Goal: Transaction & Acquisition: Obtain resource

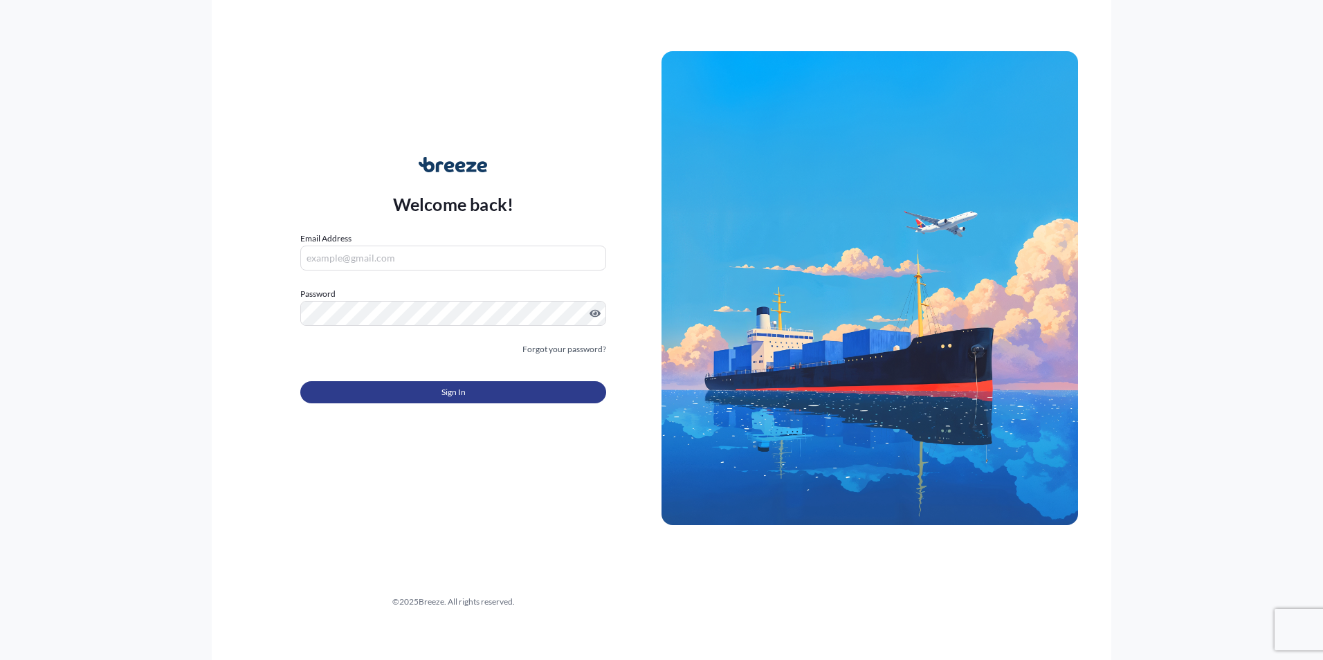
type input "[EMAIL_ADDRESS][PERSON_NAME][DOMAIN_NAME]"
click at [439, 395] on button "Sign In" at bounding box center [453, 392] width 306 height 22
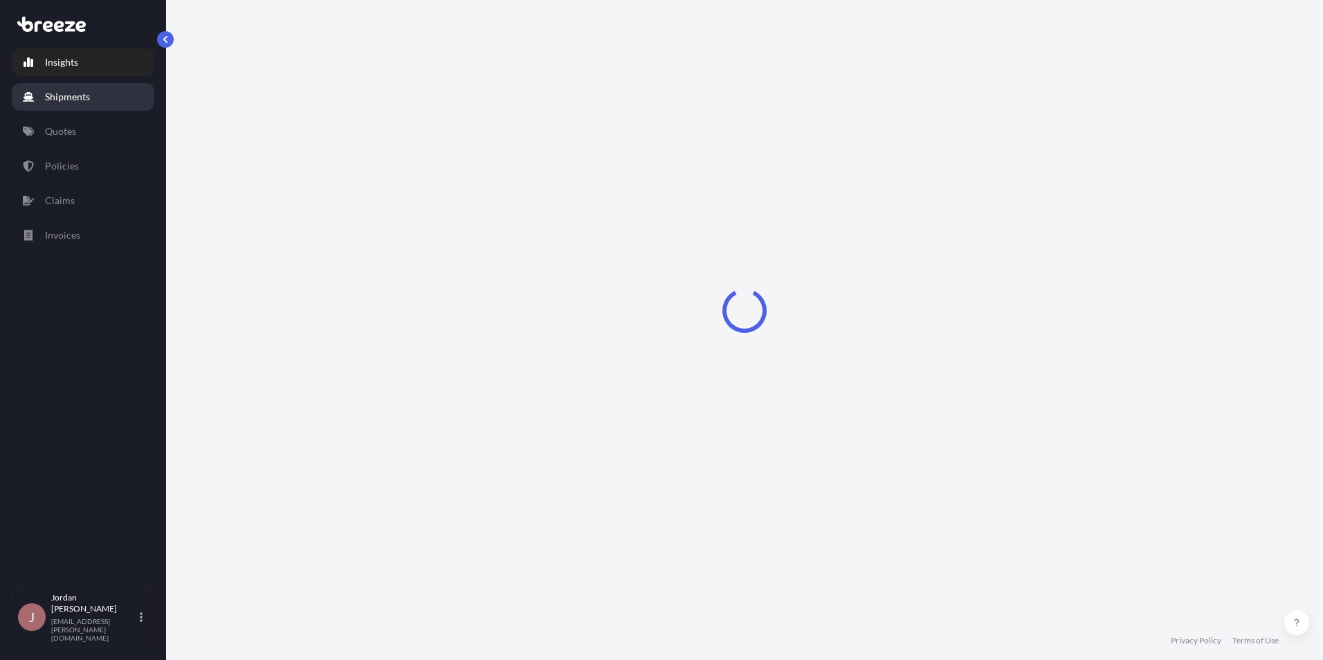
select select "2025"
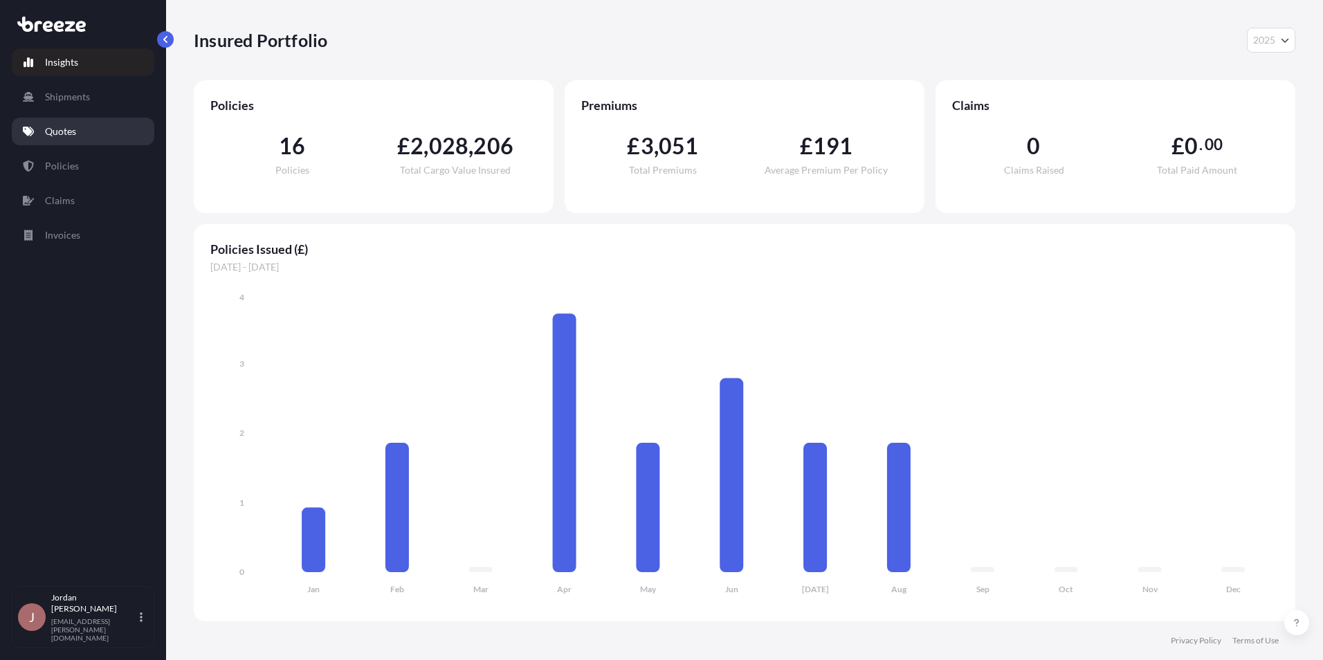
click at [75, 125] on p "Quotes" at bounding box center [60, 132] width 31 height 14
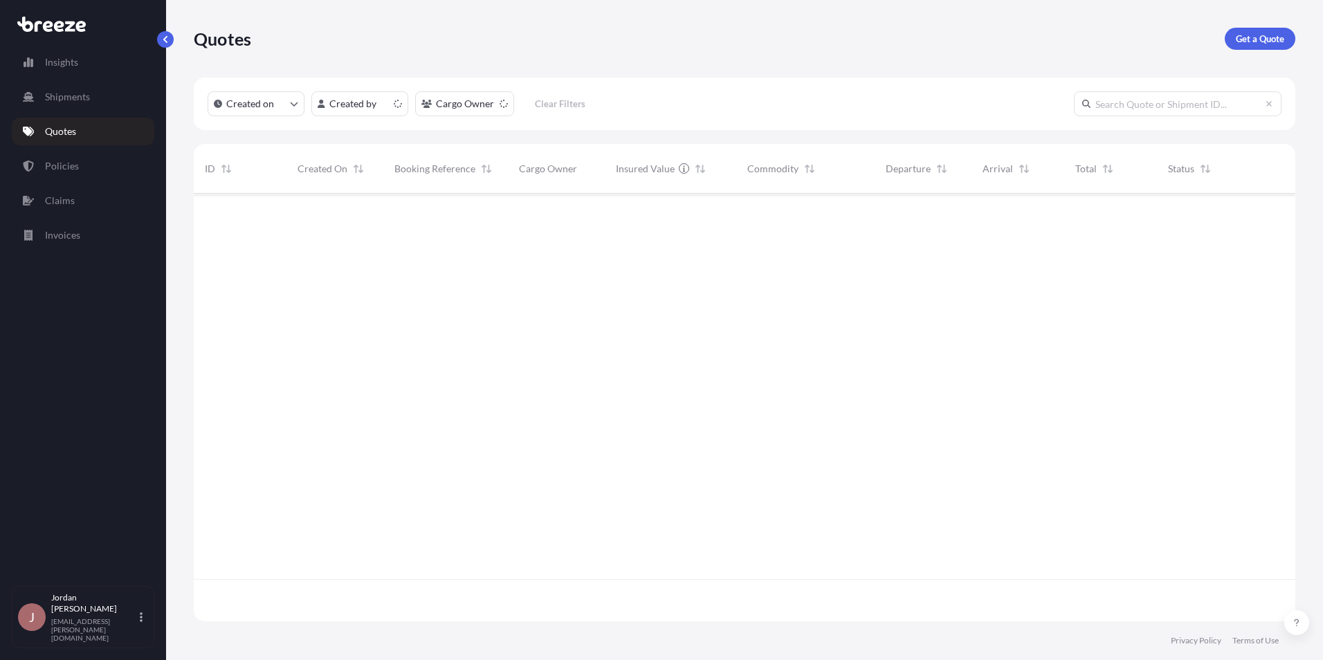
scroll to position [425, 1091]
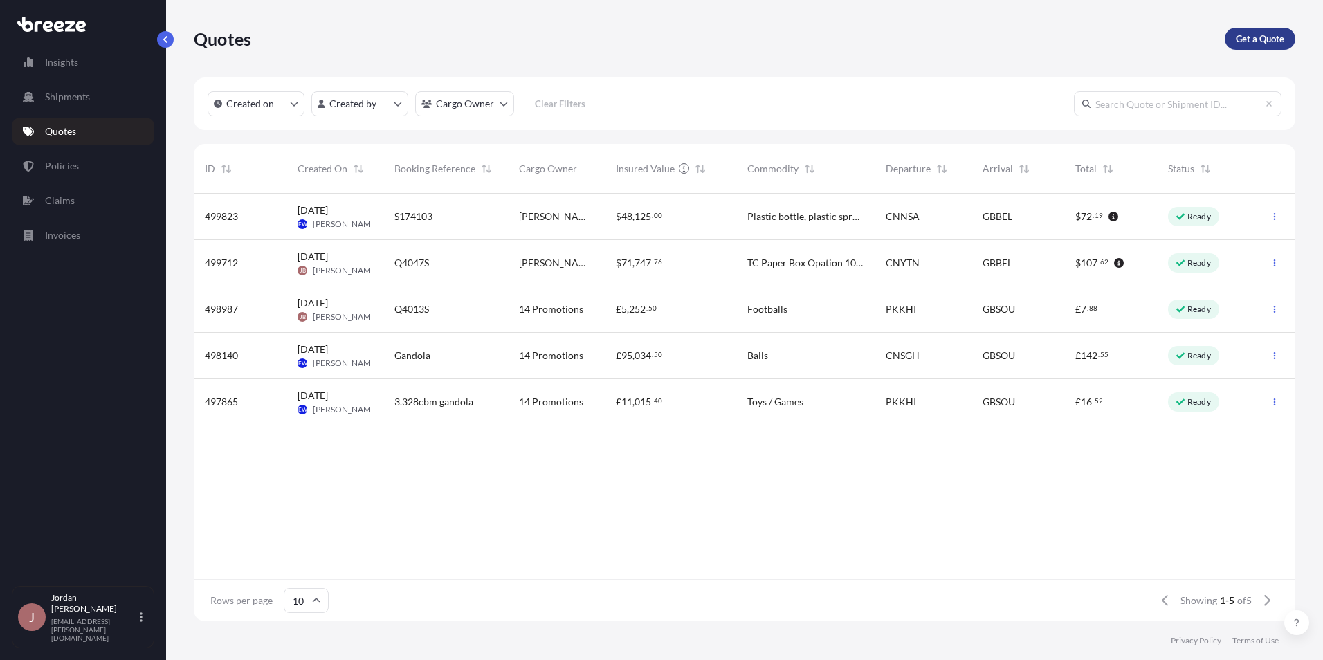
click at [1249, 41] on p "Get a Quote" at bounding box center [1260, 39] width 48 height 14
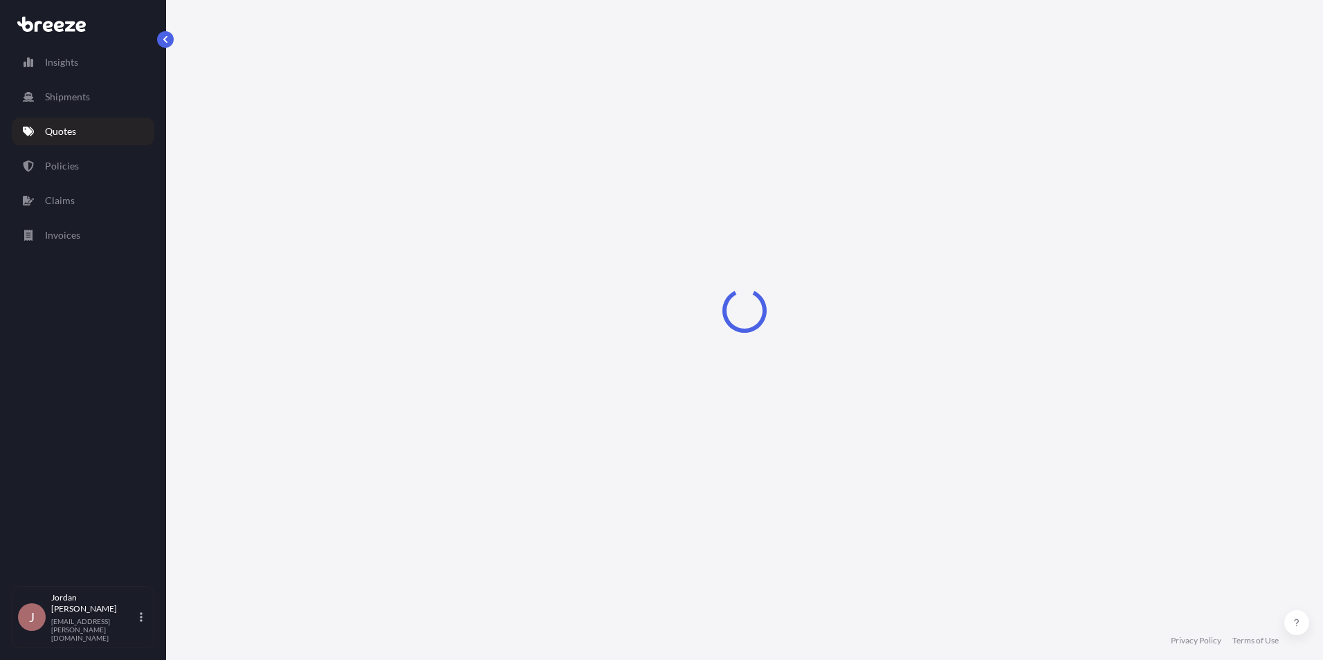
select select "Sea"
select select "1"
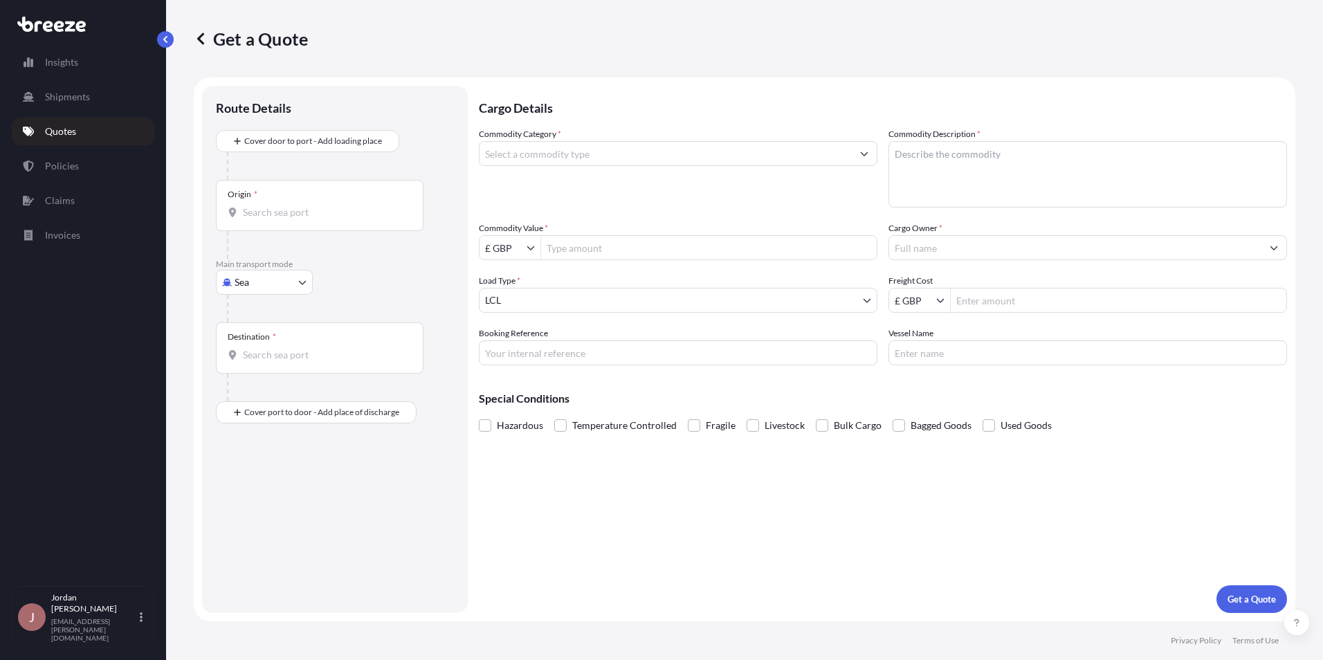
click at [761, 152] on input "Commodity Category *" at bounding box center [666, 153] width 372 height 25
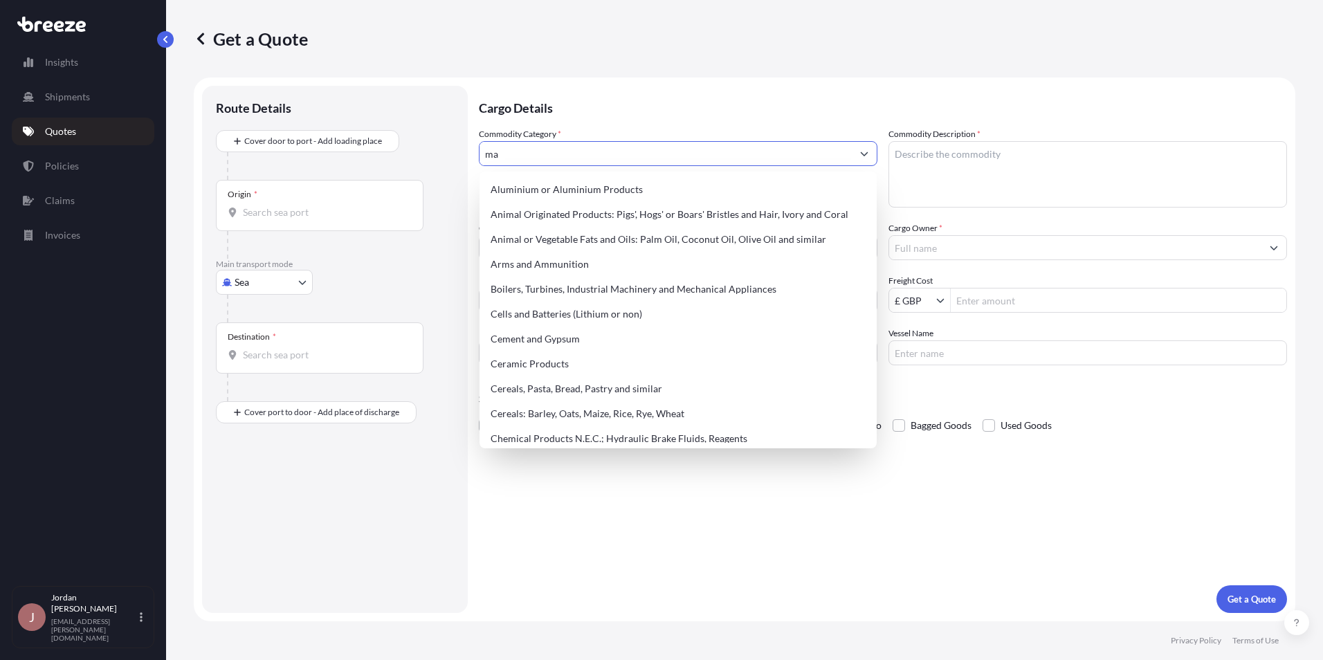
type input "m"
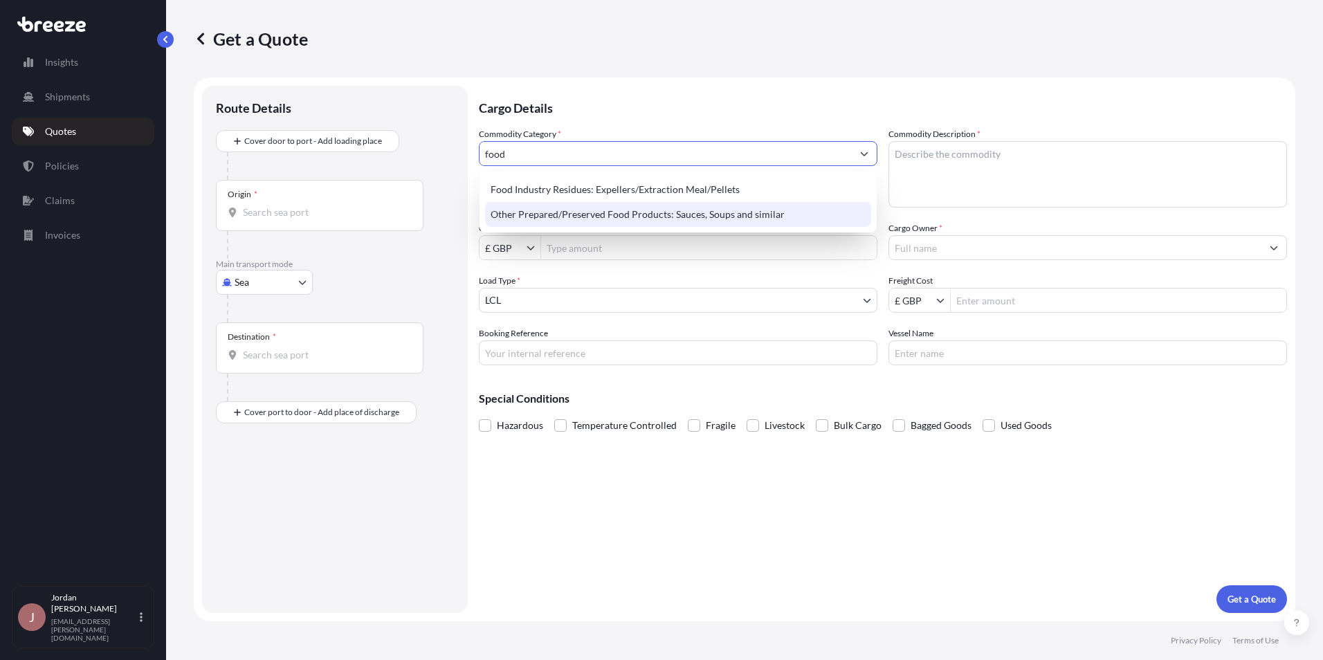
click at [761, 211] on div "Other Prepared/Preserved Food Products: Sauces, Soups and similar" at bounding box center [678, 214] width 386 height 25
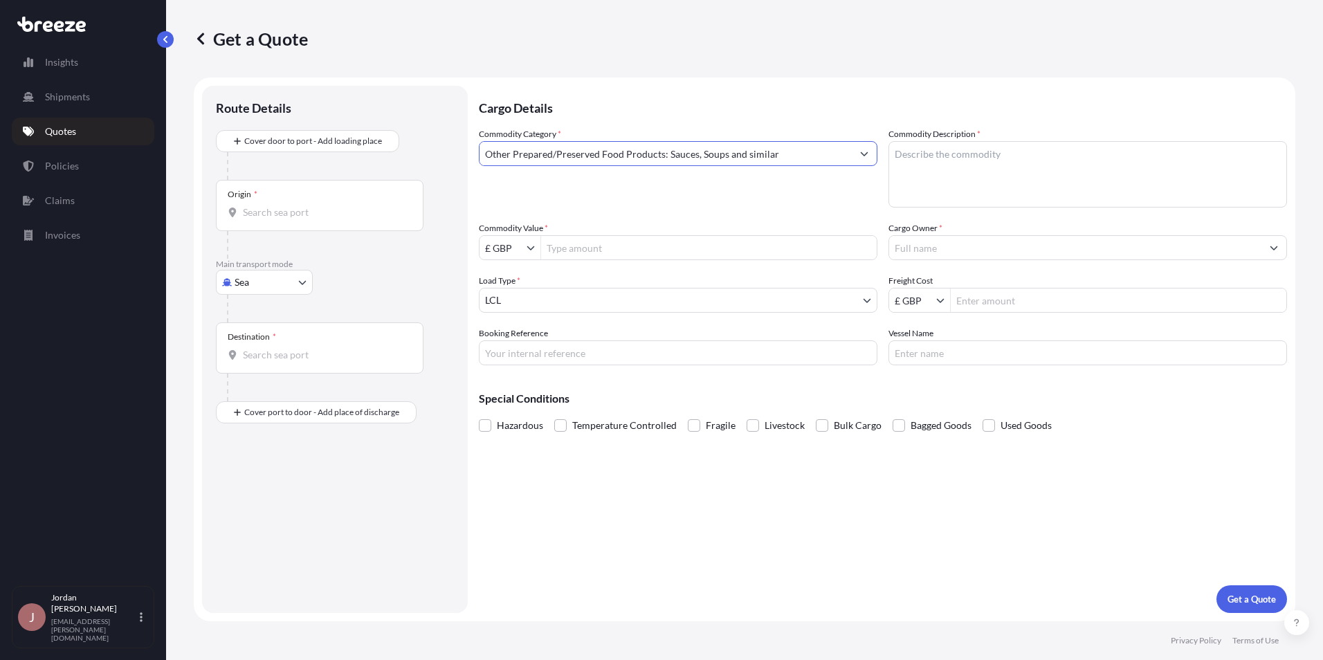
type input "Other Prepared/Preserved Food Products: Sauces, Soups and similar"
click at [921, 171] on textarea "Commodity Description *" at bounding box center [1088, 174] width 399 height 66
type textarea "MAPLE SYRUP"
click at [591, 247] on input "Commodity Value *" at bounding box center [709, 247] width 336 height 25
type input "941,682"
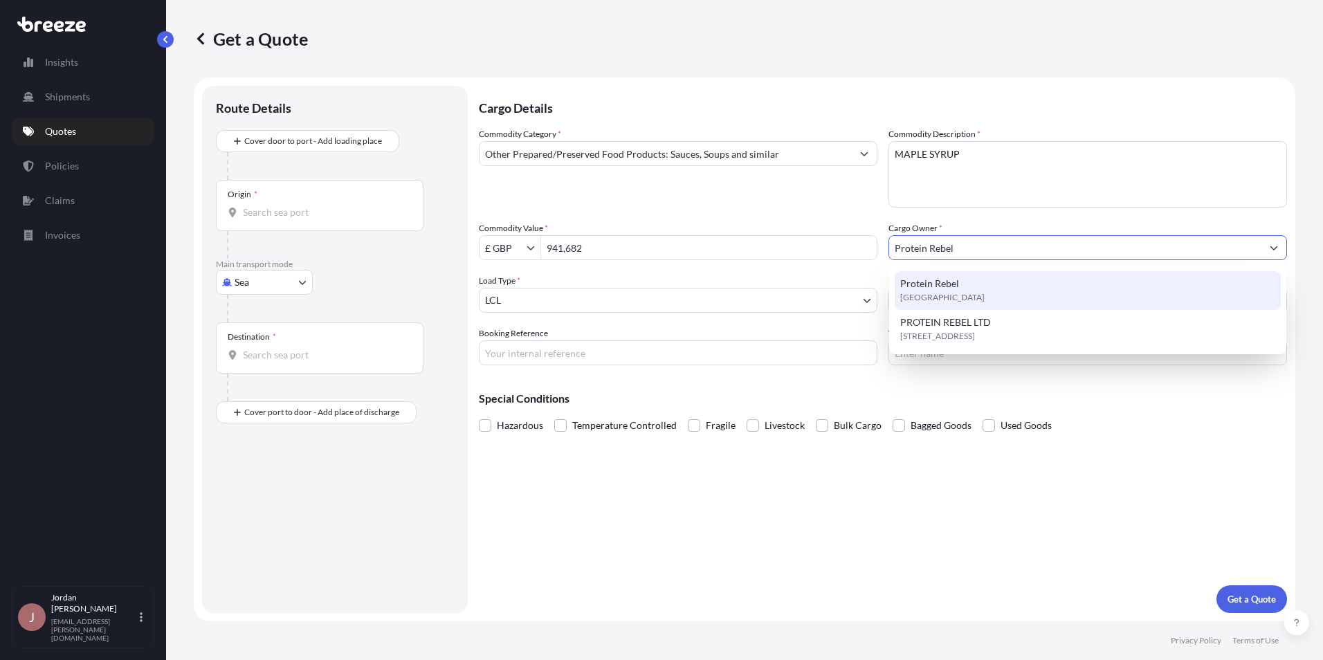
click at [928, 287] on span "Protein Rebel" at bounding box center [929, 284] width 59 height 14
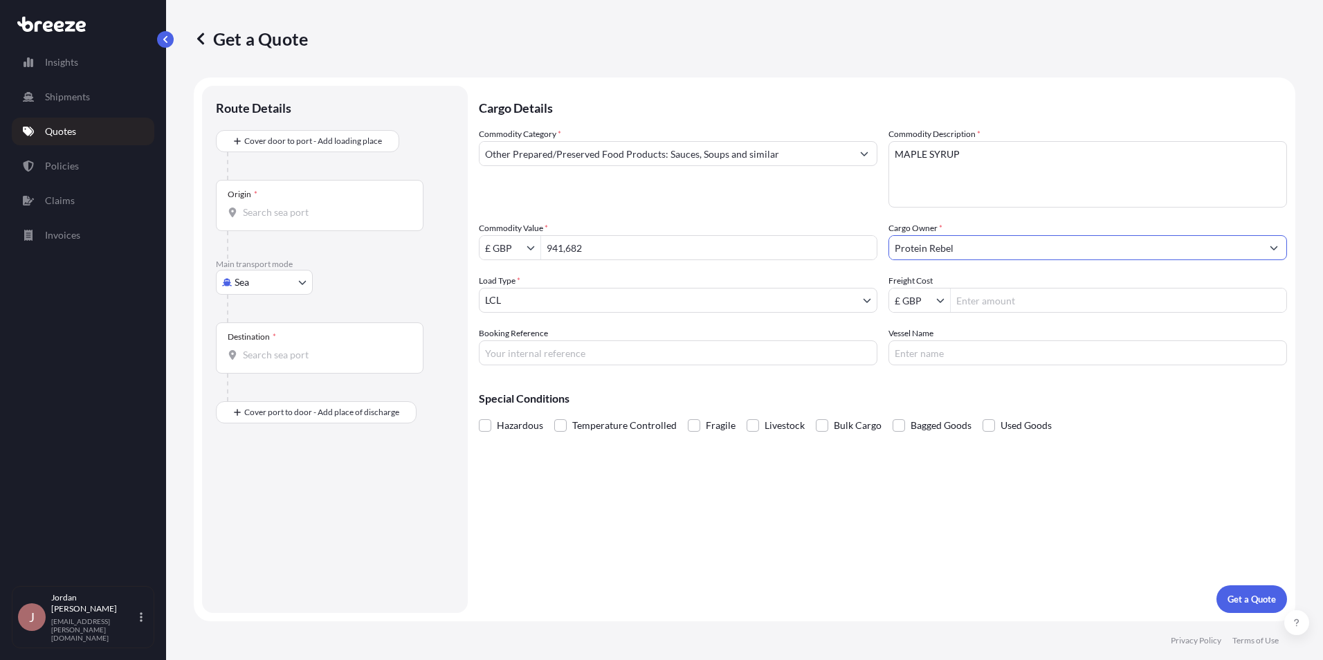
type input "Protein Rebel"
click at [944, 299] on icon "Show suggestions" at bounding box center [941, 301] width 8 height 4
click at [928, 354] on div "£ GBP" at bounding box center [919, 358] width 55 height 25
click at [979, 298] on input "Freight Cost" at bounding box center [1119, 300] width 336 height 25
type input "627"
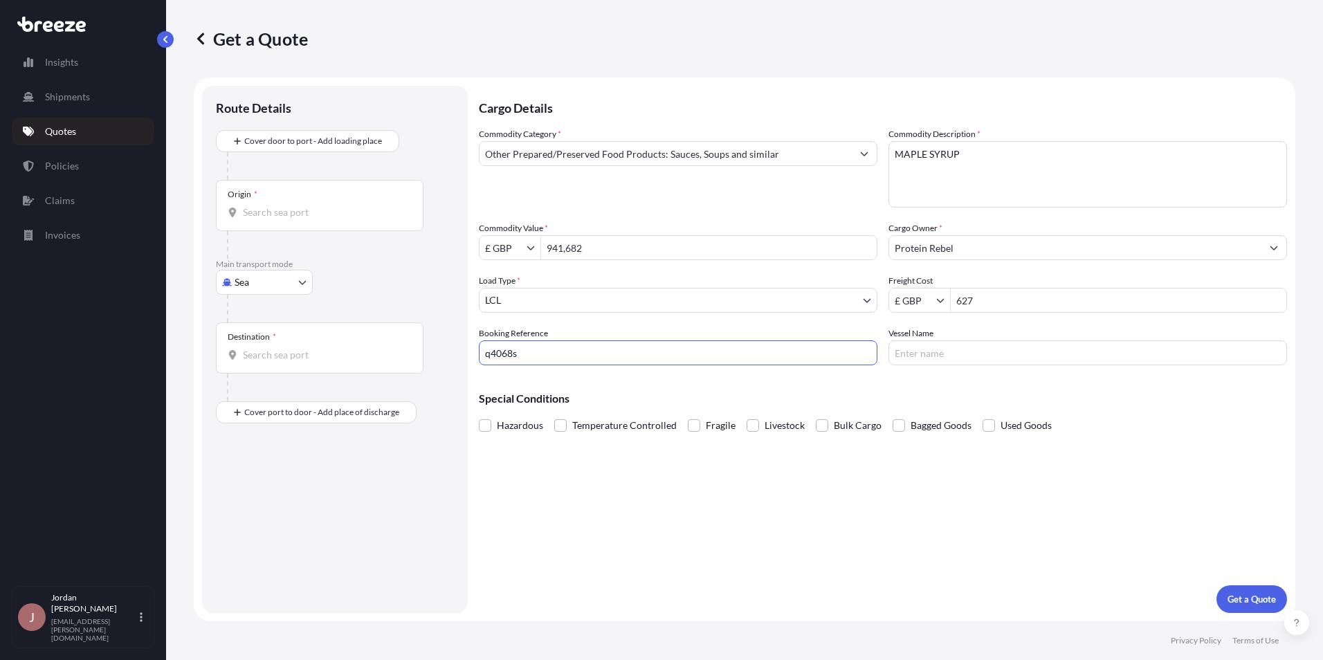
type input "q4068s"
click at [1217, 586] on button "Get a Quote" at bounding box center [1252, 600] width 71 height 28
drag, startPoint x: 919, startPoint y: 349, endPoint x: 978, endPoint y: 360, distance: 59.9
click at [923, 350] on input "Vessel Name" at bounding box center [1088, 353] width 399 height 25
type input "n/a"
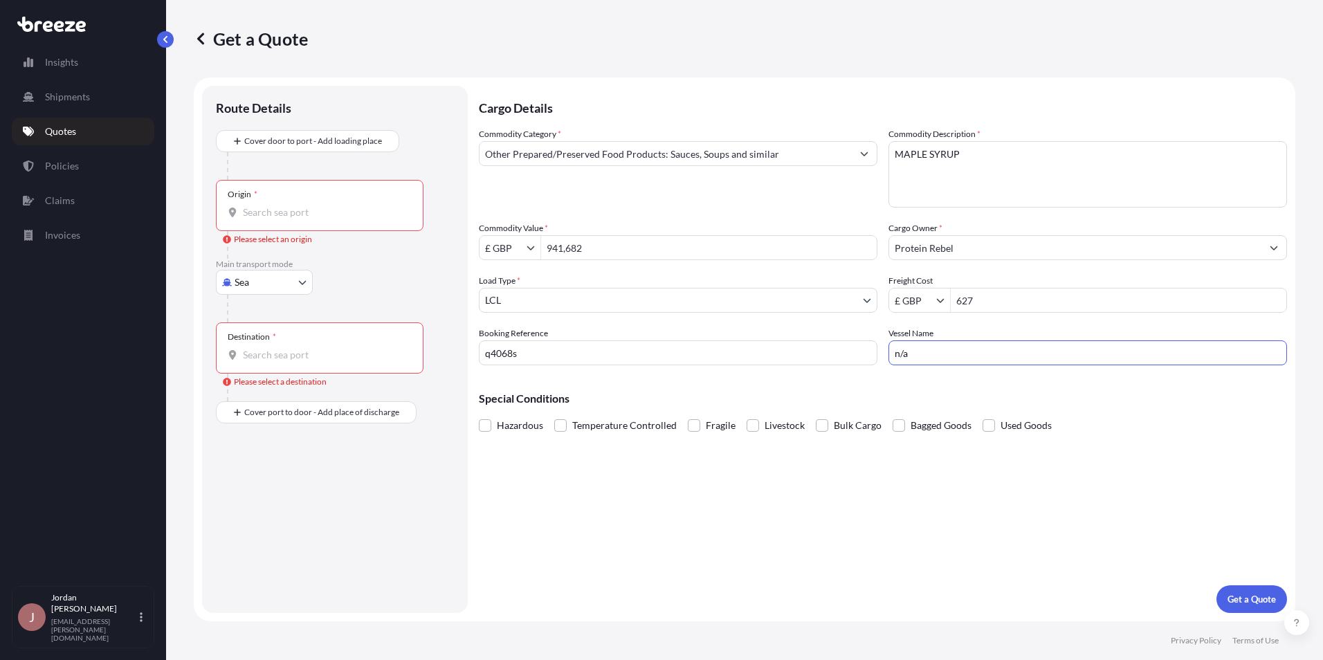
click at [270, 211] on input "Origin * Please select an origin" at bounding box center [324, 213] width 163 height 14
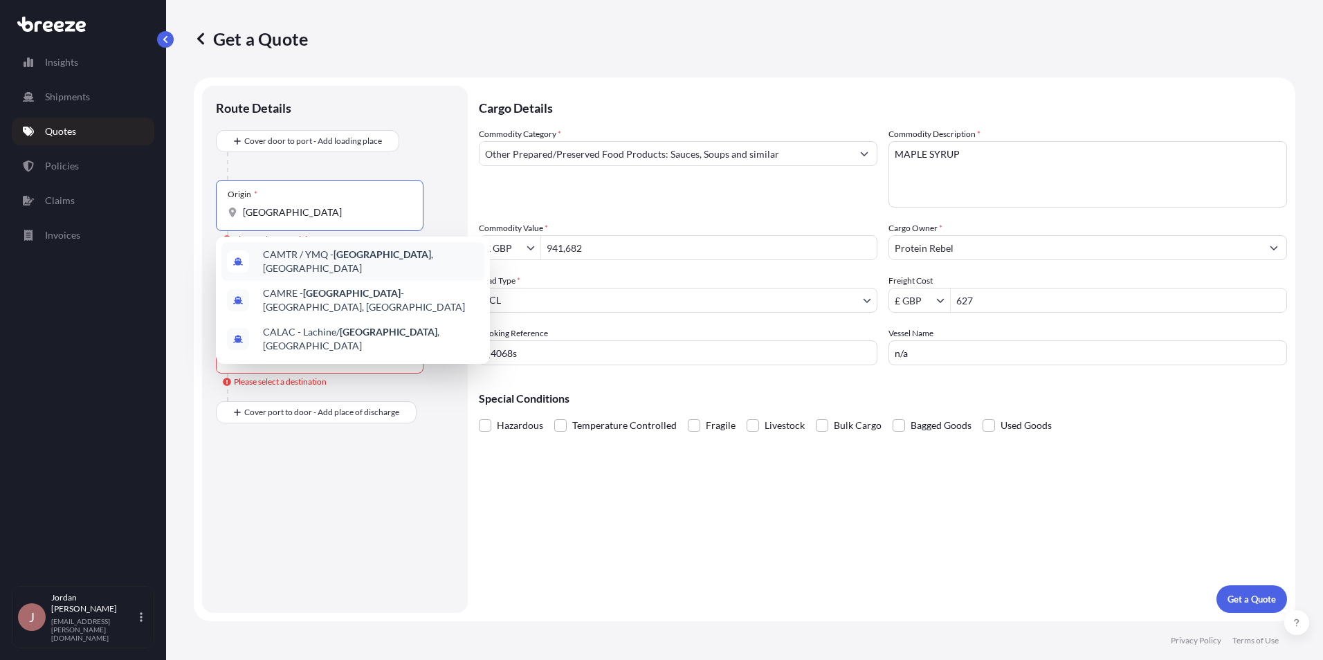
click at [386, 255] on span "CAMTR / YMQ - [GEOGRAPHIC_DATA] , [GEOGRAPHIC_DATA]" at bounding box center [371, 262] width 216 height 28
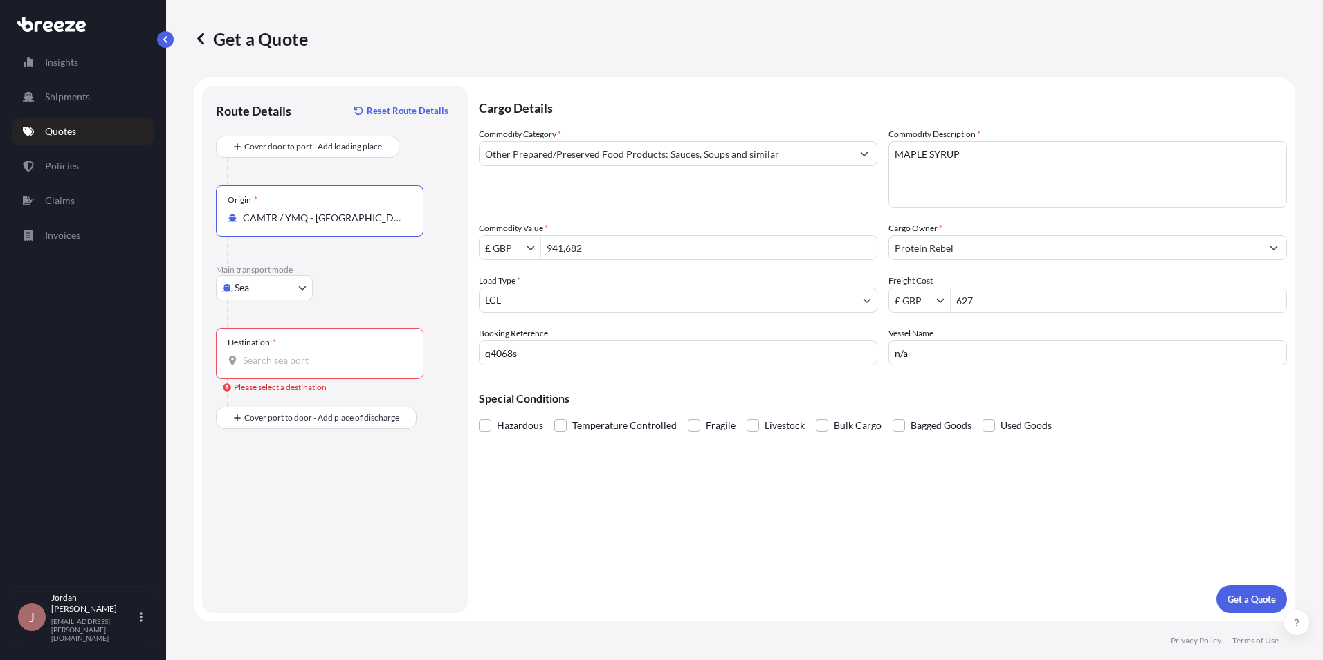
type input "CAMTR / YMQ - [GEOGRAPHIC_DATA], [GEOGRAPHIC_DATA]"
click at [294, 355] on input "Destination * Please select a destination" at bounding box center [324, 361] width 163 height 14
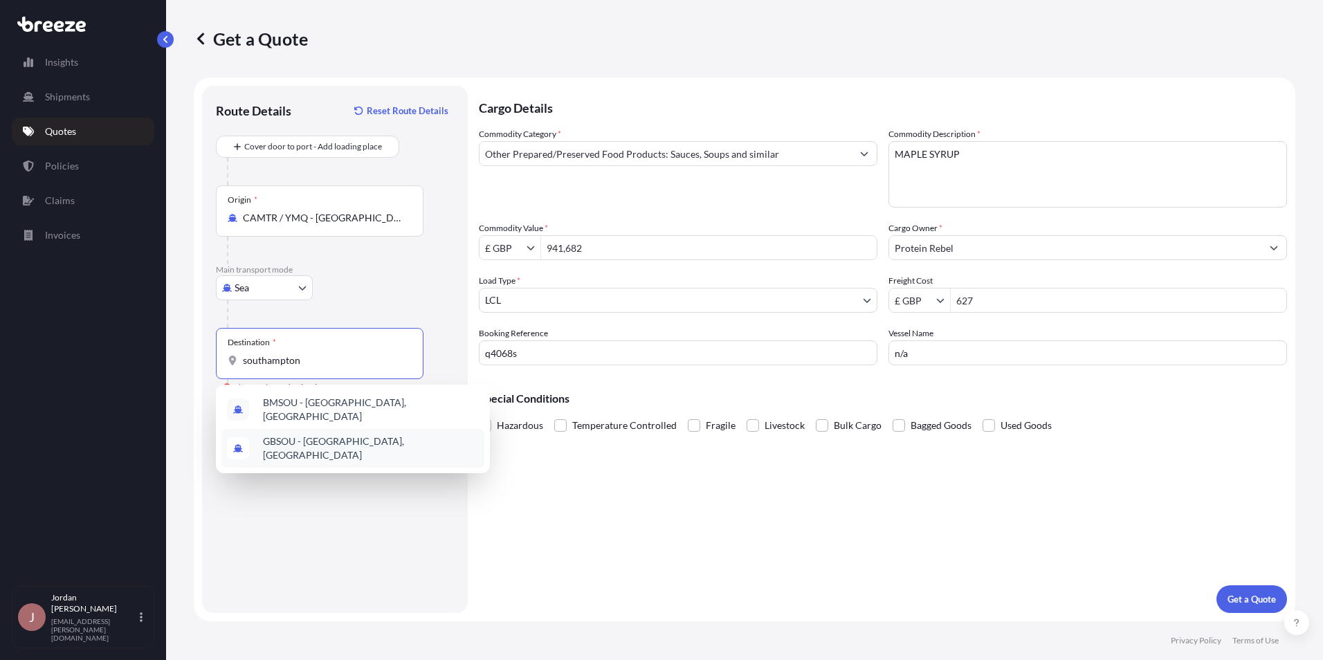
click at [401, 438] on span "GBSOU - [GEOGRAPHIC_DATA], [GEOGRAPHIC_DATA]" at bounding box center [371, 449] width 216 height 28
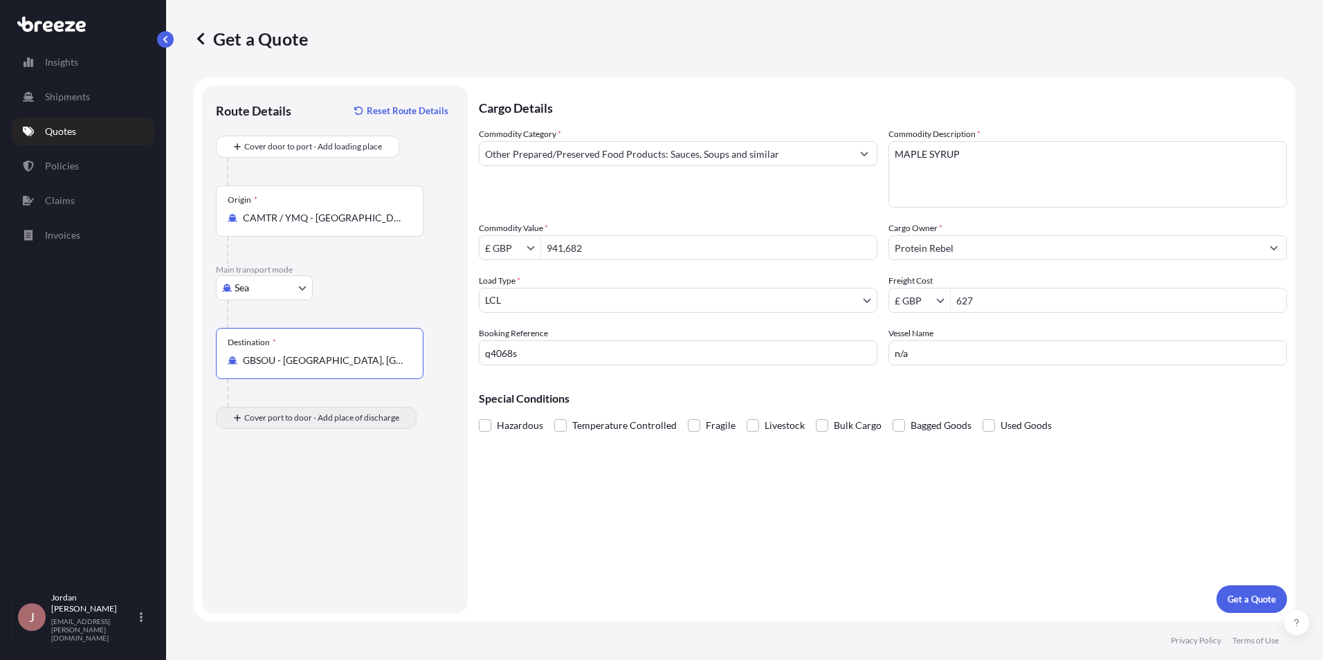
type input "GBSOU - [GEOGRAPHIC_DATA], [GEOGRAPHIC_DATA]"
click at [284, 499] on div "Place of Discharge" at bounding box center [320, 485] width 208 height 51
click at [284, 499] on input "Place of Discharge" at bounding box center [324, 492] width 163 height 14
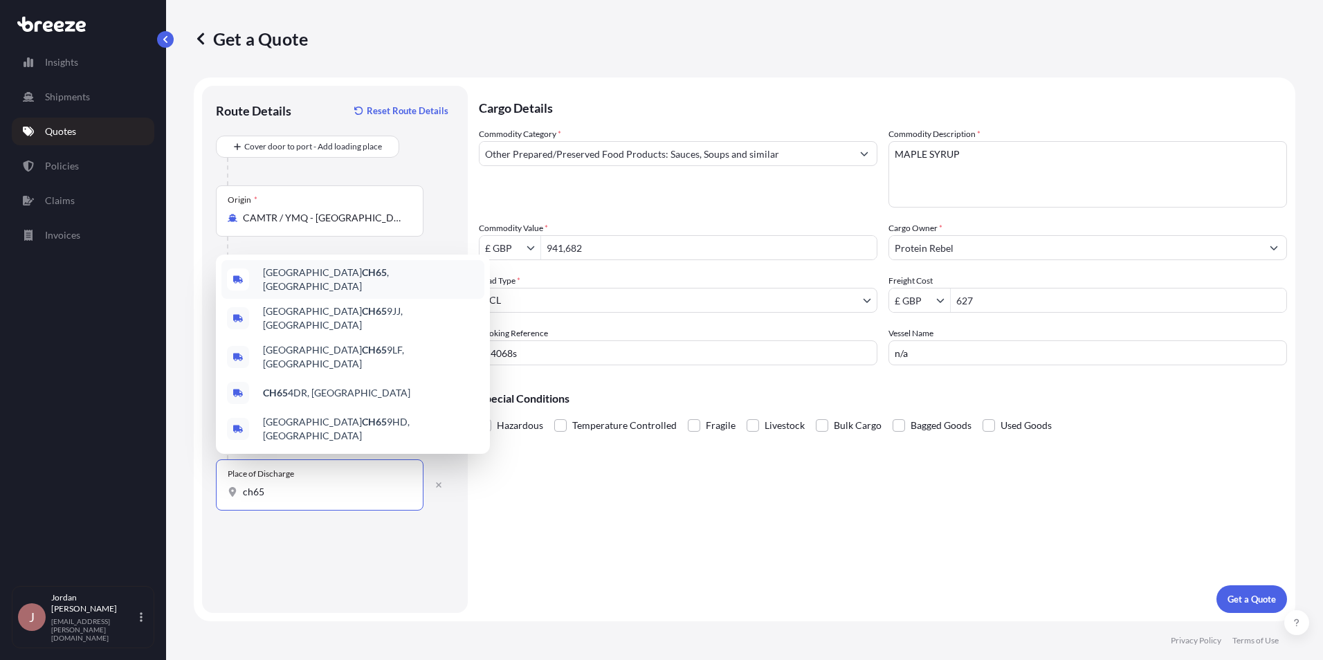
click at [320, 293] on span "[GEOGRAPHIC_DATA] , [GEOGRAPHIC_DATA]" at bounding box center [371, 280] width 216 height 28
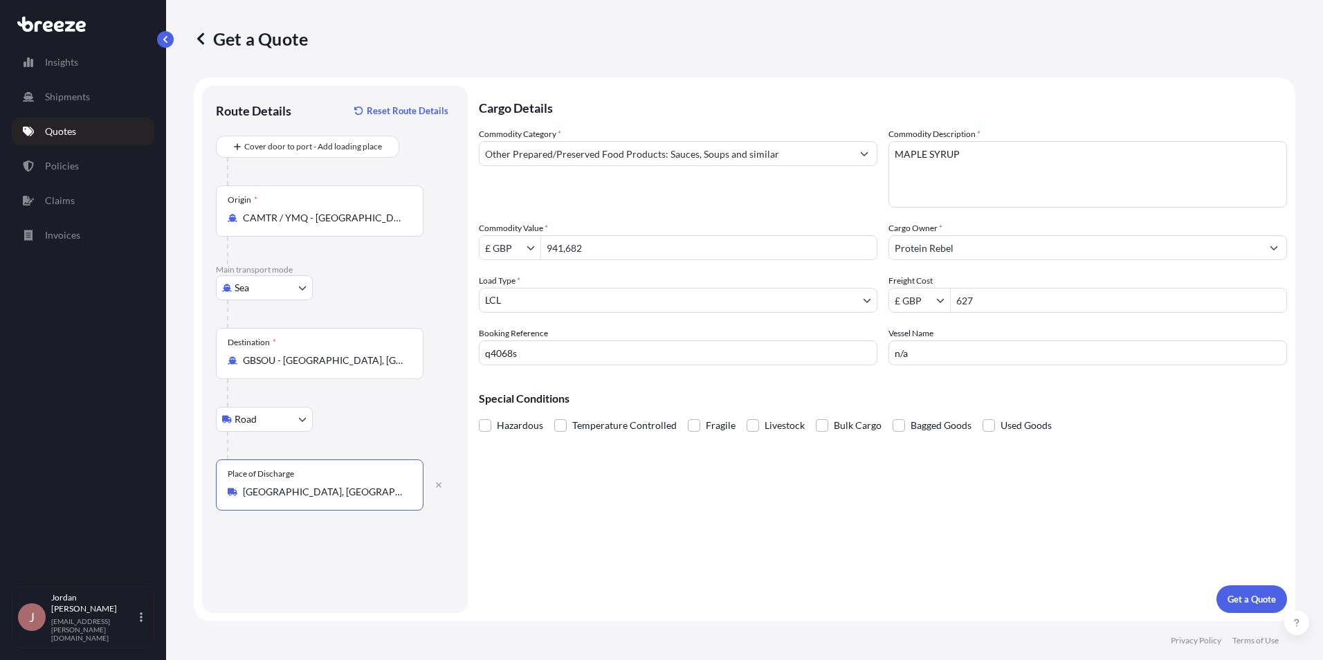
type input "[GEOGRAPHIC_DATA], [GEOGRAPHIC_DATA]"
click at [607, 251] on input "941,682" at bounding box center [709, 247] width 336 height 25
type input "9"
type input "9,416.82"
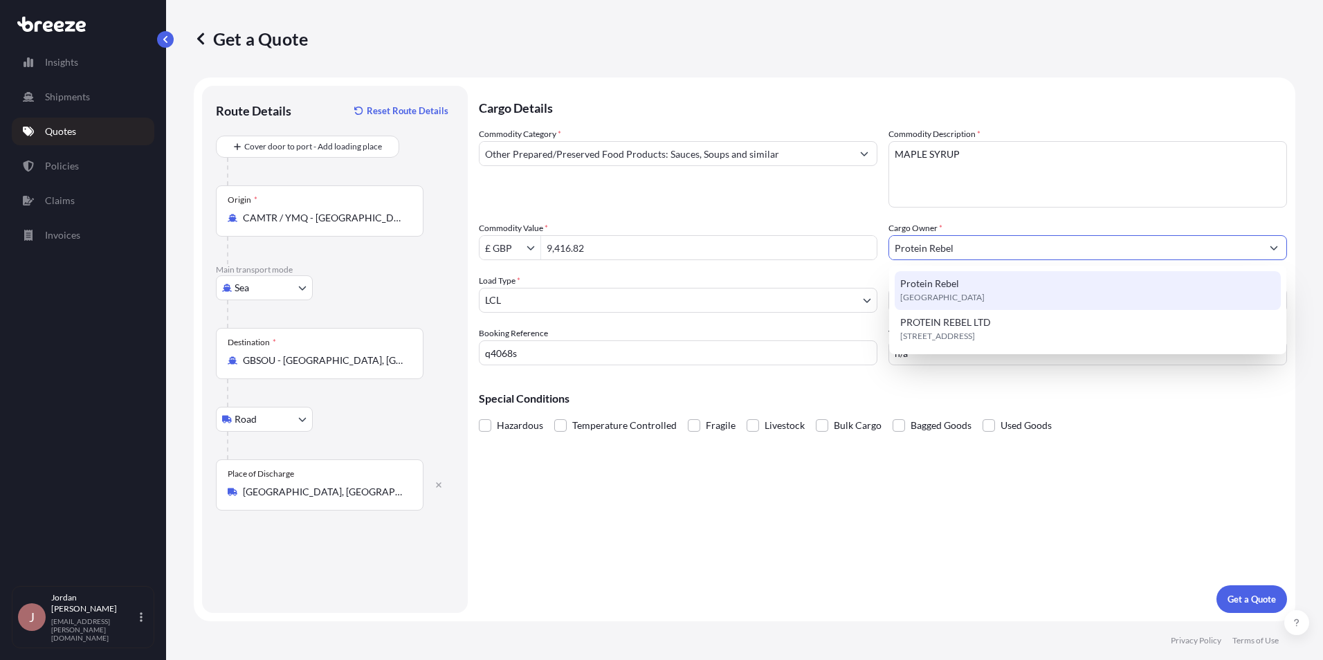
click at [970, 249] on input "Protein Rebel" at bounding box center [1075, 247] width 372 height 25
click at [1245, 592] on p "Get a Quote" at bounding box center [1252, 599] width 48 height 14
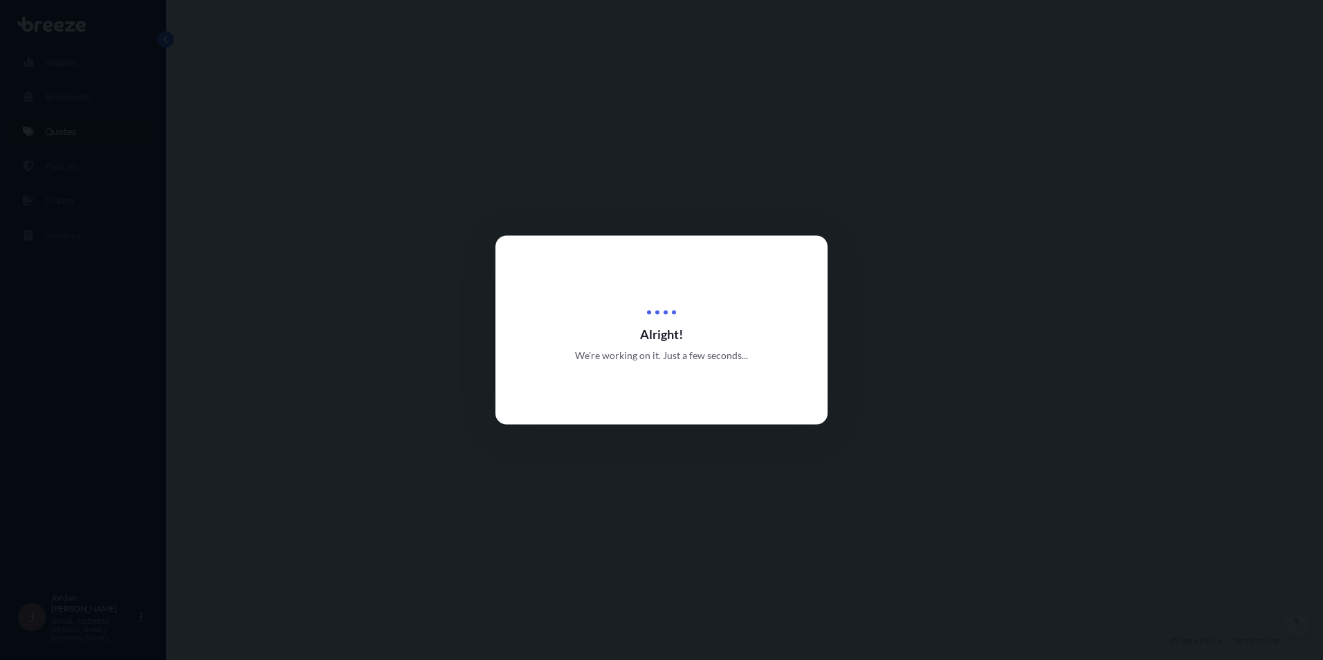
select select "Sea"
select select "Road"
select select "1"
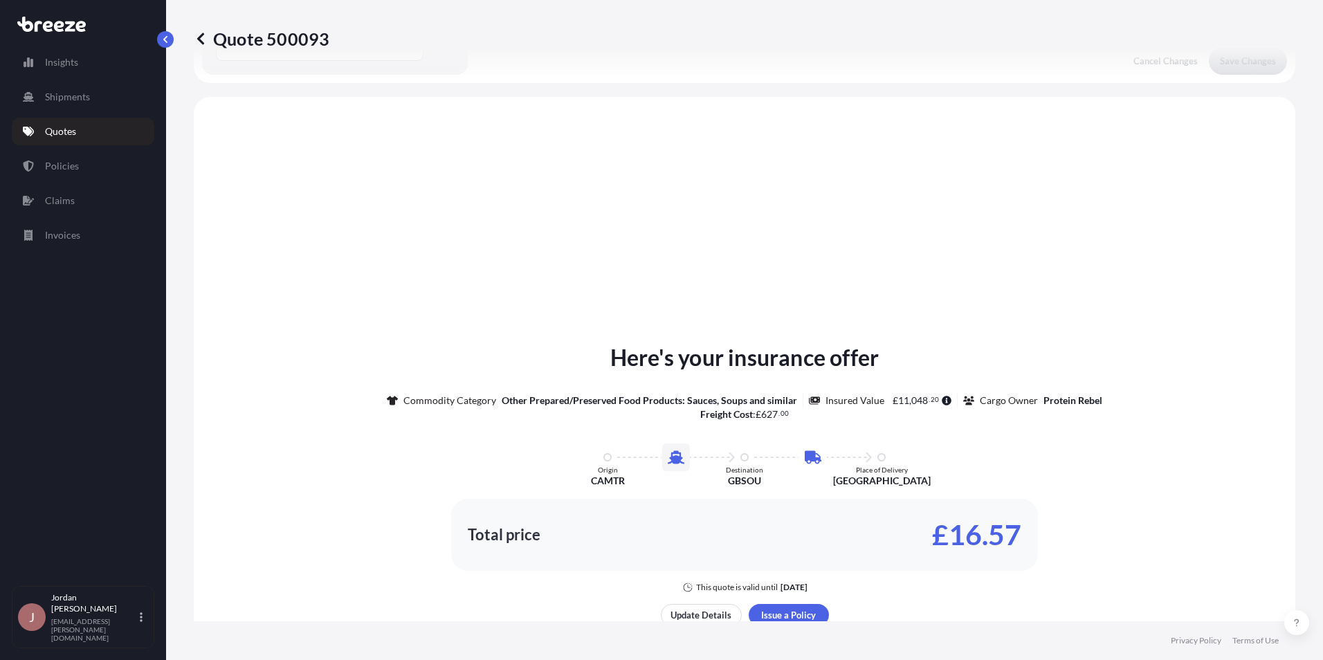
scroll to position [472, 0]
